Goal: Information Seeking & Learning: Find specific fact

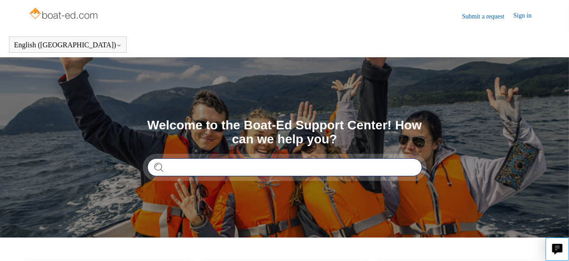
click at [208, 169] on input "Search" at bounding box center [284, 167] width 275 height 18
type input "***"
